Goal: Entertainment & Leisure: Consume media (video, audio)

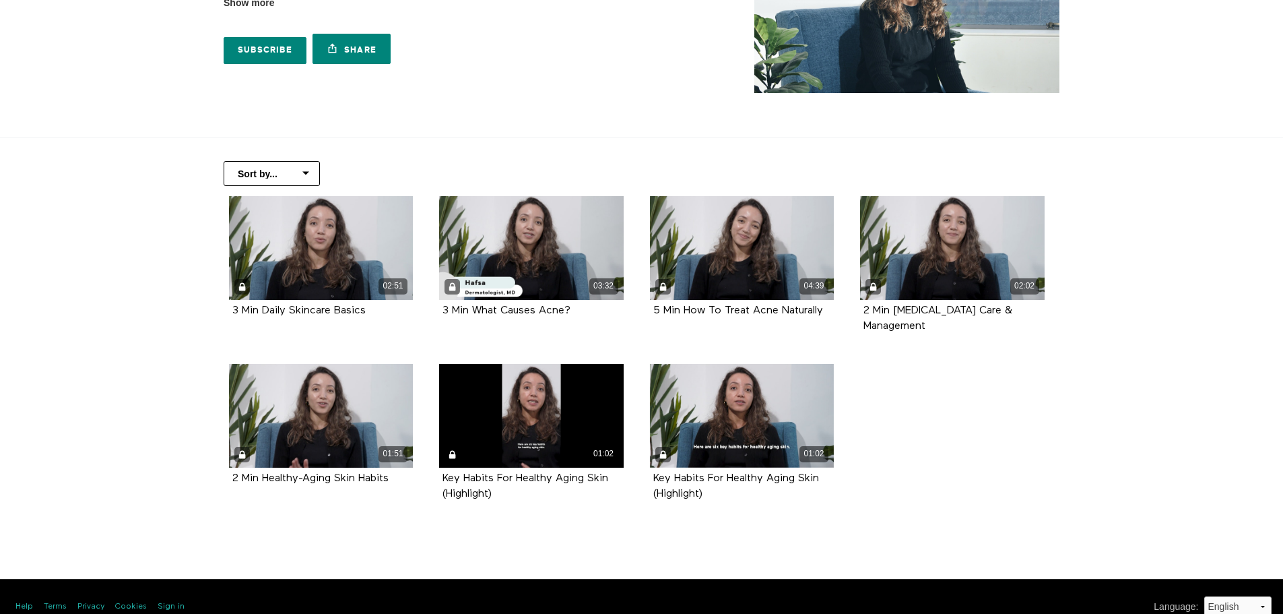
scroll to position [150, 0]
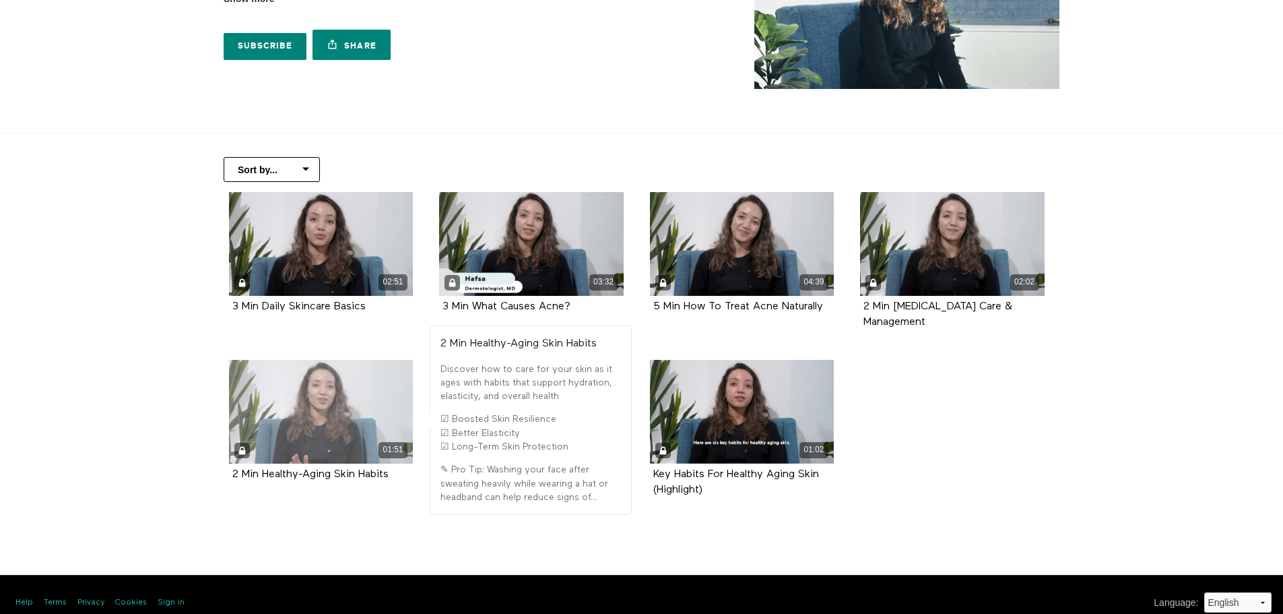
click at [289, 420] on div "01:51" at bounding box center [321, 412] width 185 height 104
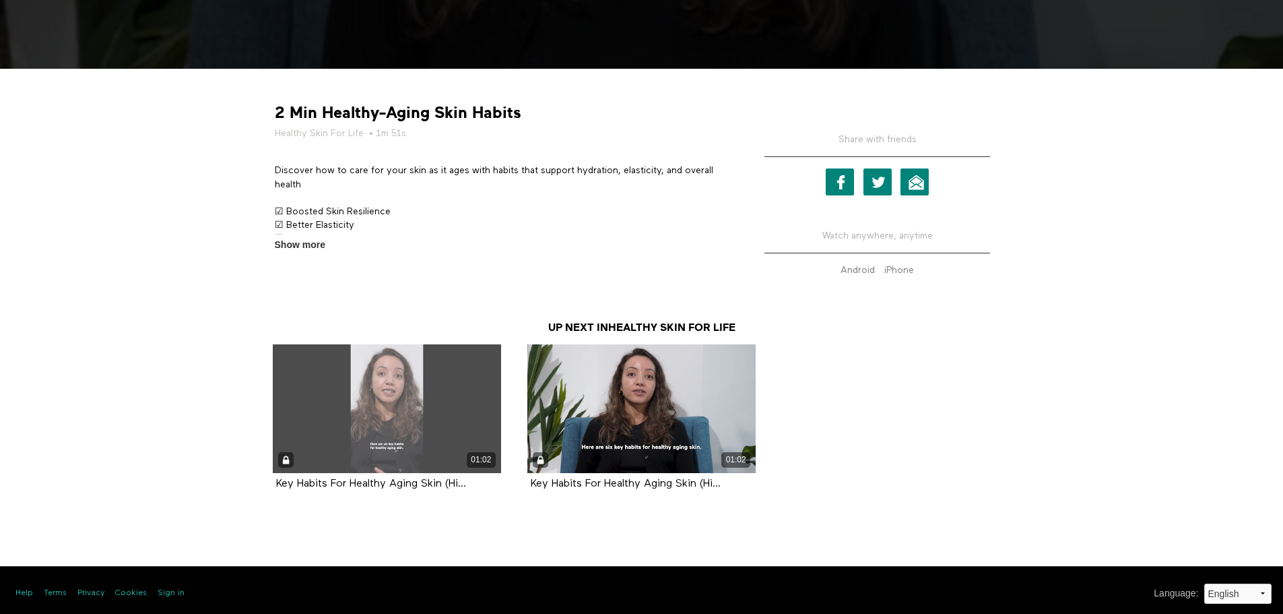
scroll to position [473, 0]
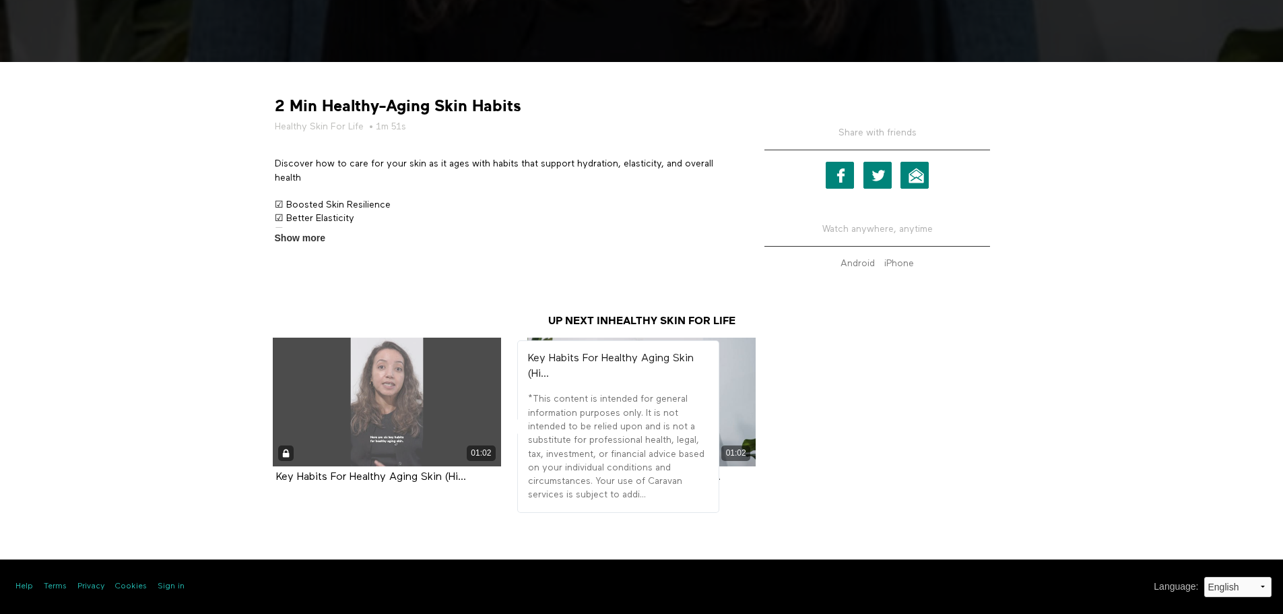
click at [396, 415] on div "01:02" at bounding box center [387, 401] width 228 height 129
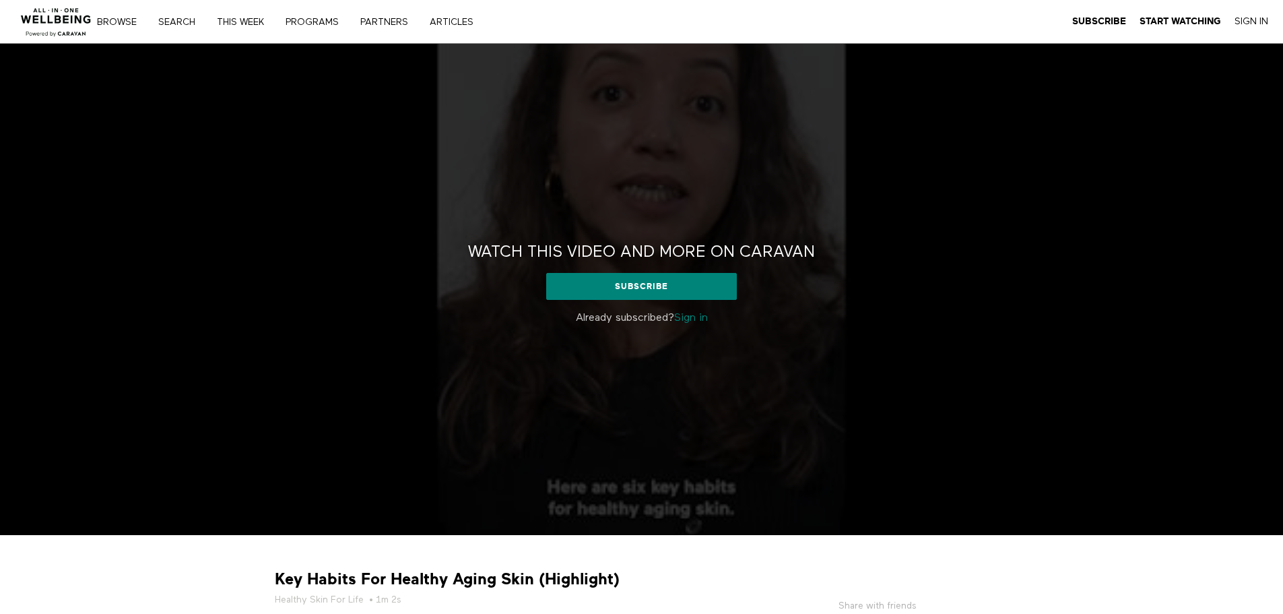
click at [693, 321] on link "Sign in" at bounding box center [691, 318] width 34 height 11
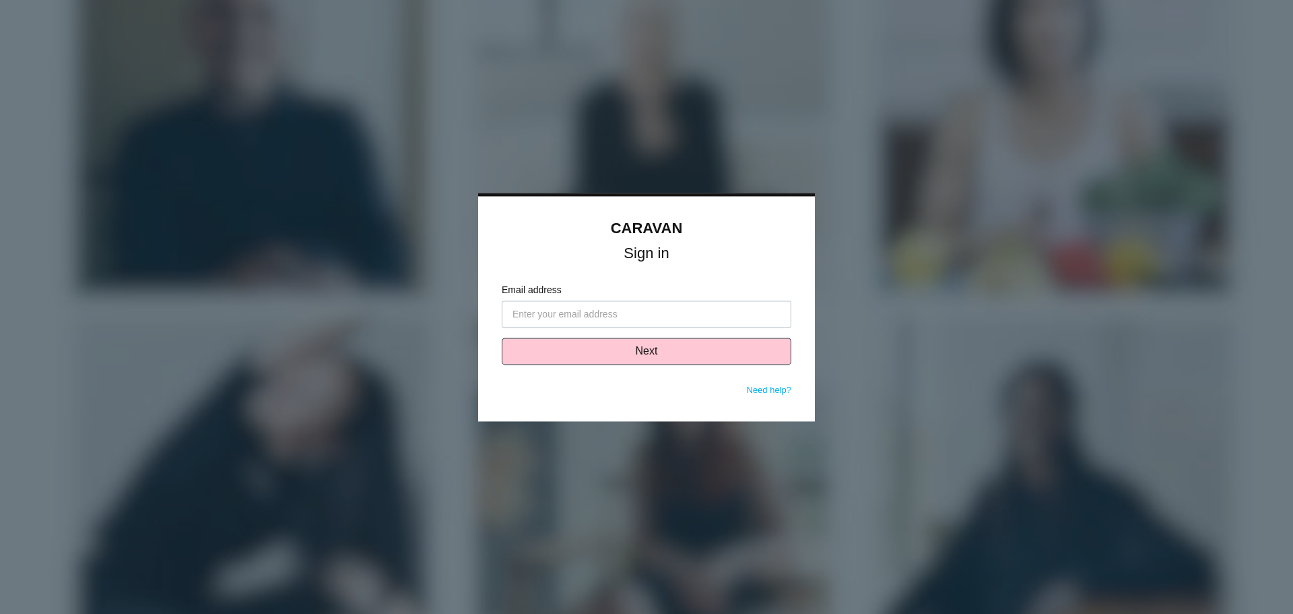
click at [608, 305] on input "Email address" at bounding box center [647, 313] width 290 height 27
type input "acohen@grantregional.com"
click at [647, 351] on button "Next" at bounding box center [647, 350] width 290 height 27
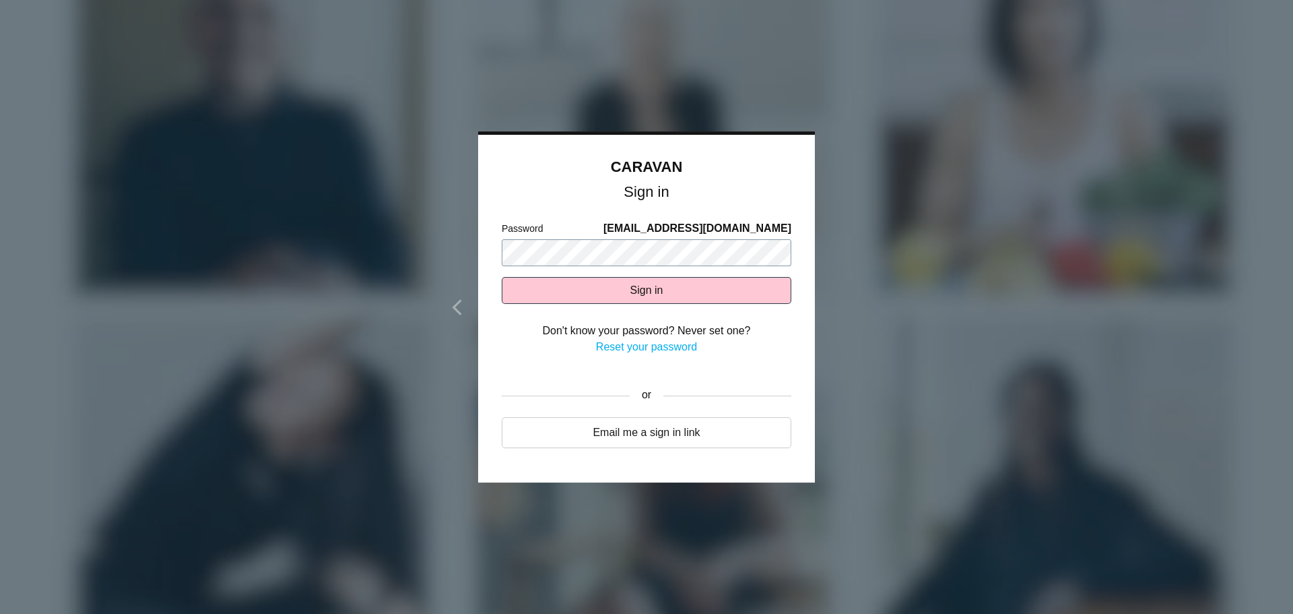
click at [502, 277] on button "Sign in" at bounding box center [647, 290] width 290 height 27
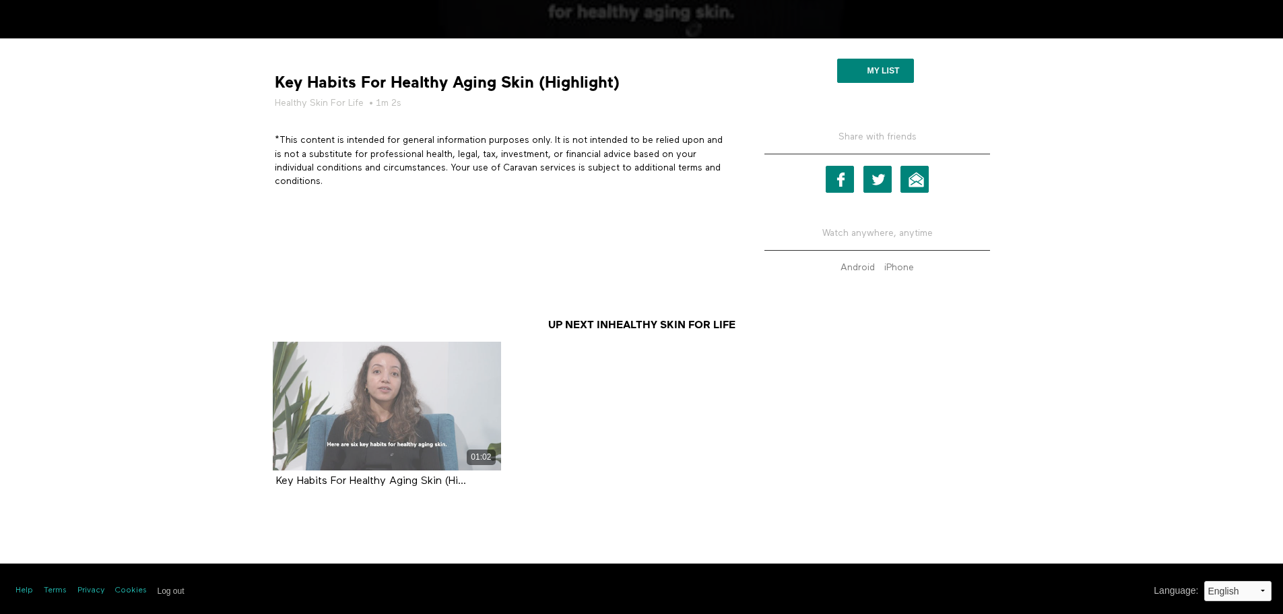
scroll to position [500, 0]
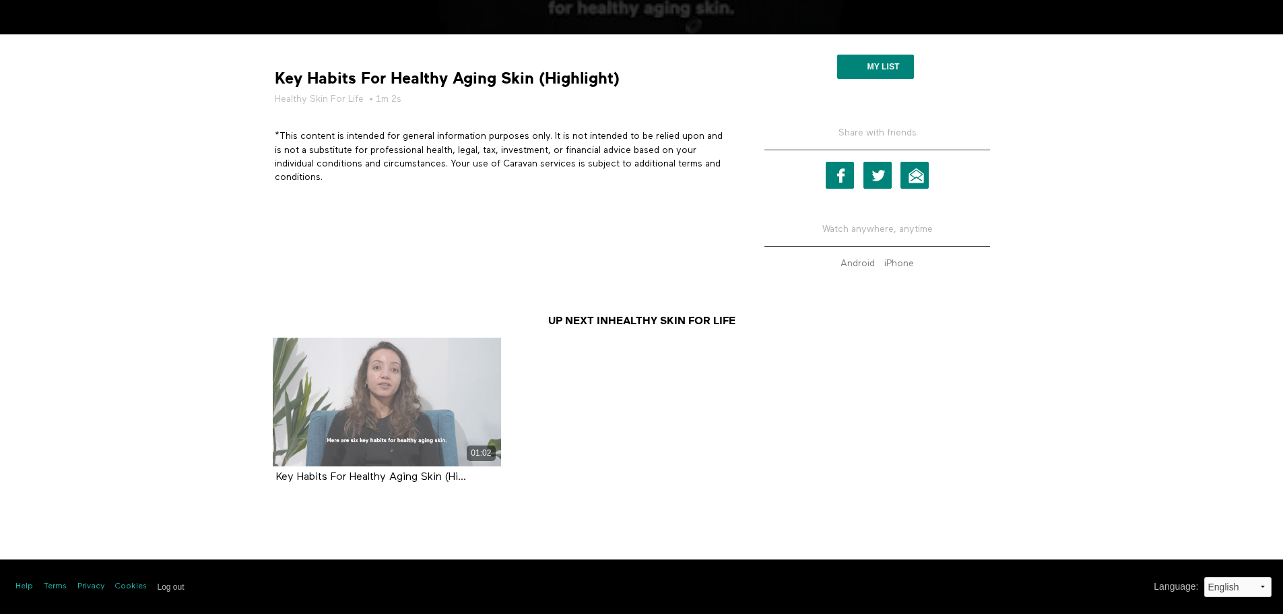
click at [377, 414] on div "01:02" at bounding box center [387, 401] width 228 height 129
